Goal: Share content: Share content

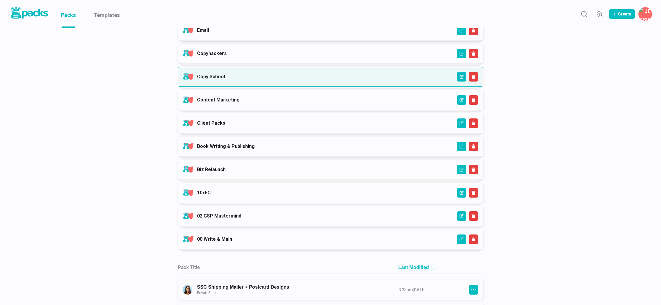
scroll to position [232, 0]
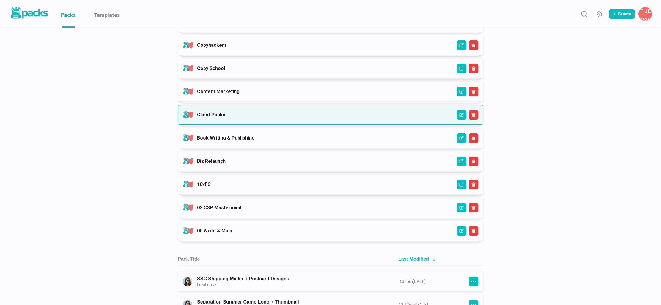
click at [223, 112] on link "Client Packs" at bounding box center [211, 115] width 28 height 6
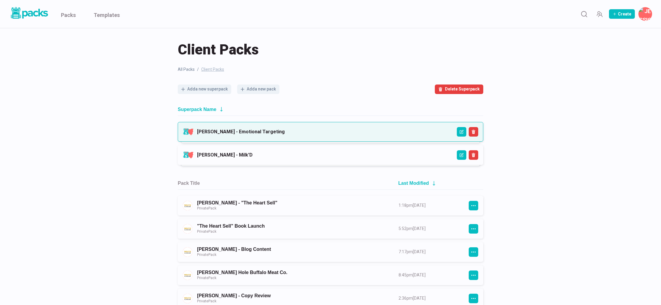
click at [268, 130] on link "[PERSON_NAME] - Emotional Targeting" at bounding box center [241, 132] width 88 height 6
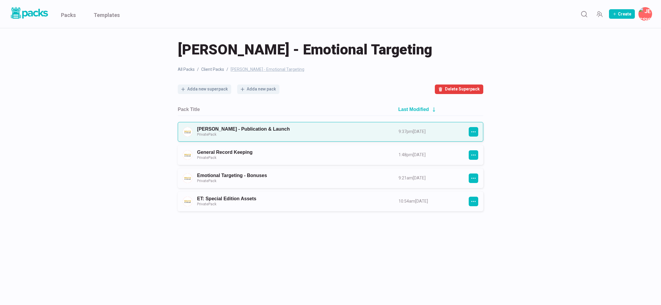
click at [265, 131] on link "[PERSON_NAME] - Publication & Launch Private Pack" at bounding box center [292, 131] width 191 height 11
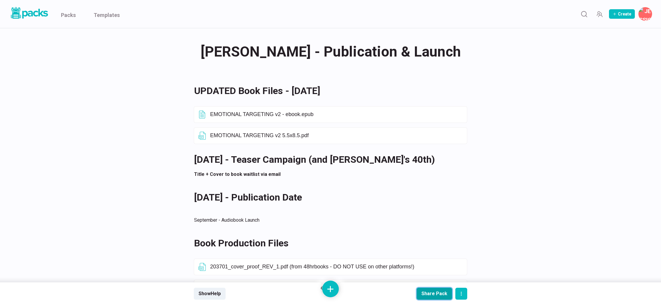
click at [440, 292] on div "Share Pack" at bounding box center [435, 294] width 26 height 6
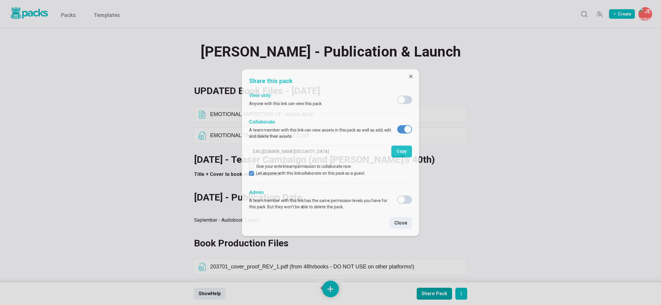
type input "[URL][PERSON_NAME][DOMAIN_NAME][DATE][SECURITY_DATA]"
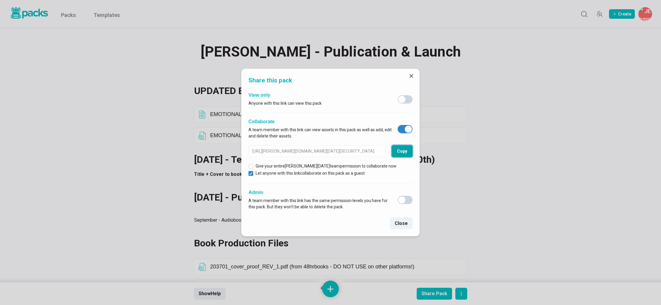
click at [399, 151] on button "Copy" at bounding box center [402, 151] width 21 height 12
click at [413, 75] on button "Close" at bounding box center [412, 76] width 10 height 10
